Goal: Task Accomplishment & Management: Complete application form

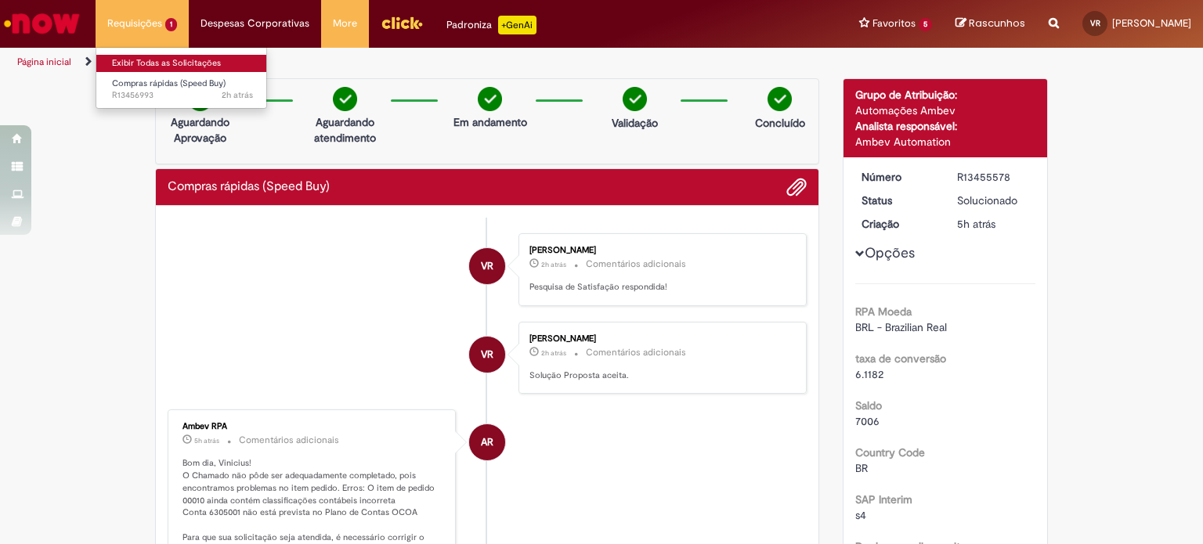
click at [170, 61] on link "Exibir Todas as Solicitações" at bounding box center [182, 63] width 172 height 17
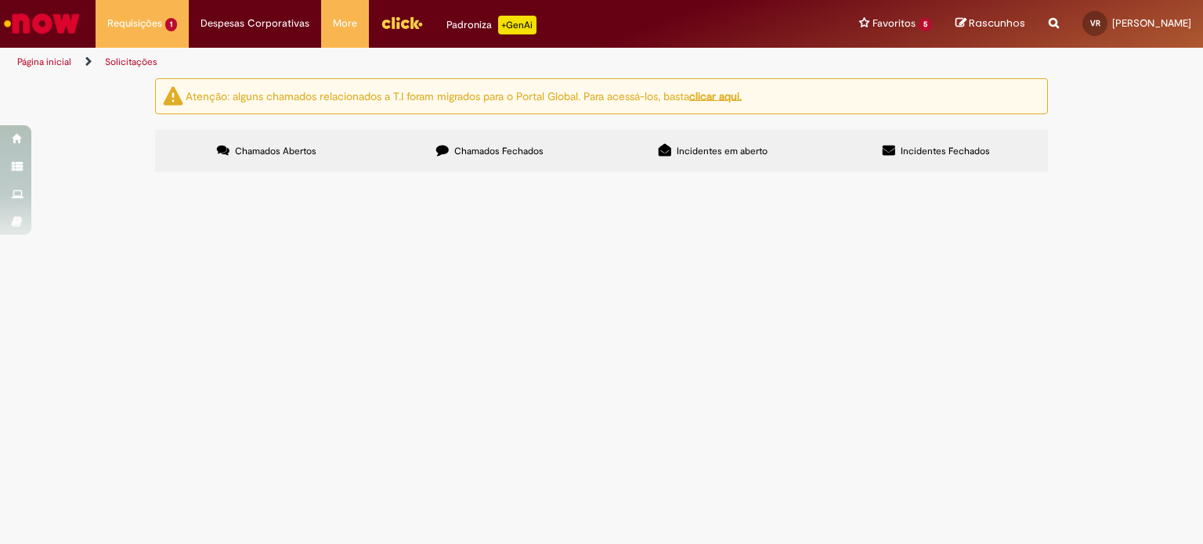
click at [0, 0] on span "Bom dia! Fornecedor: [PERSON_NAME] (galão de água) Podem me ajudar criando o pe…" at bounding box center [0, 0] width 0 height 0
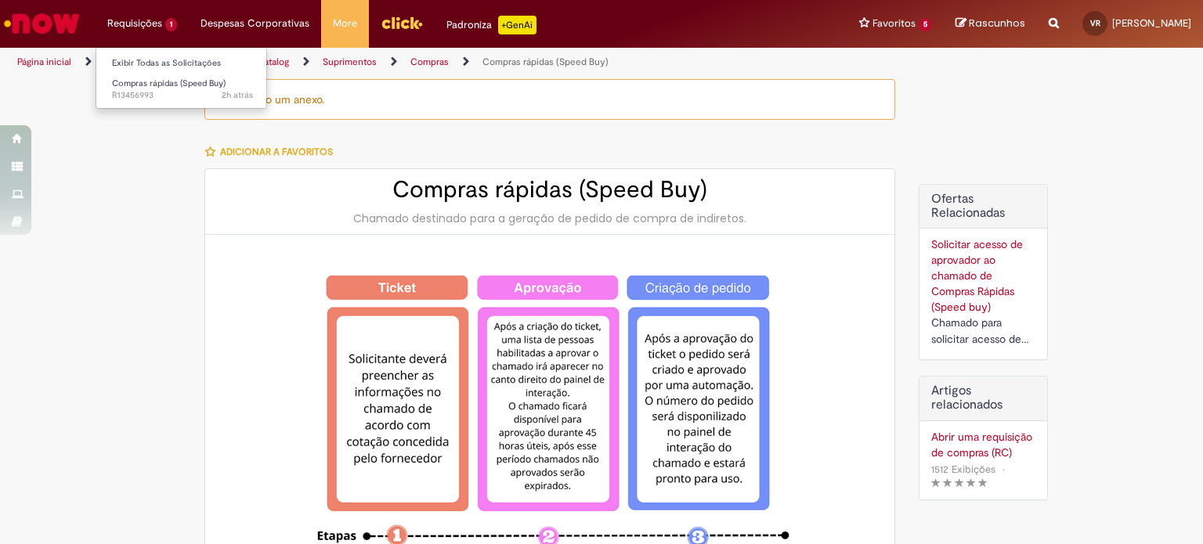
type input "**********"
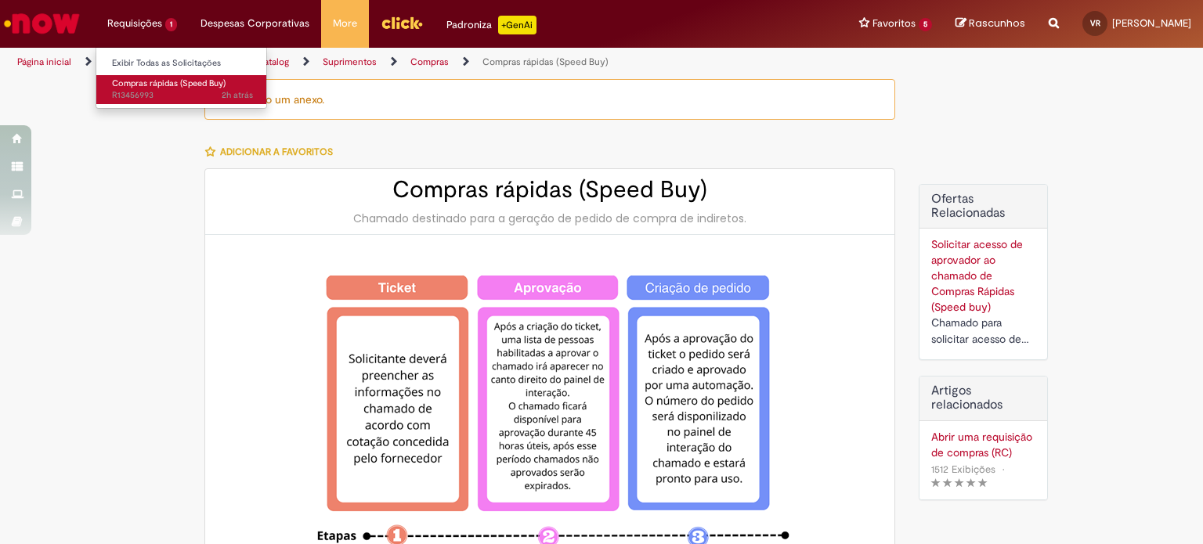
click at [141, 88] on link "Compras rápidas (Speed Buy) 2h atrás 2 horas atrás R13456993" at bounding box center [182, 89] width 172 height 29
